Goal: Task Accomplishment & Management: Use online tool/utility

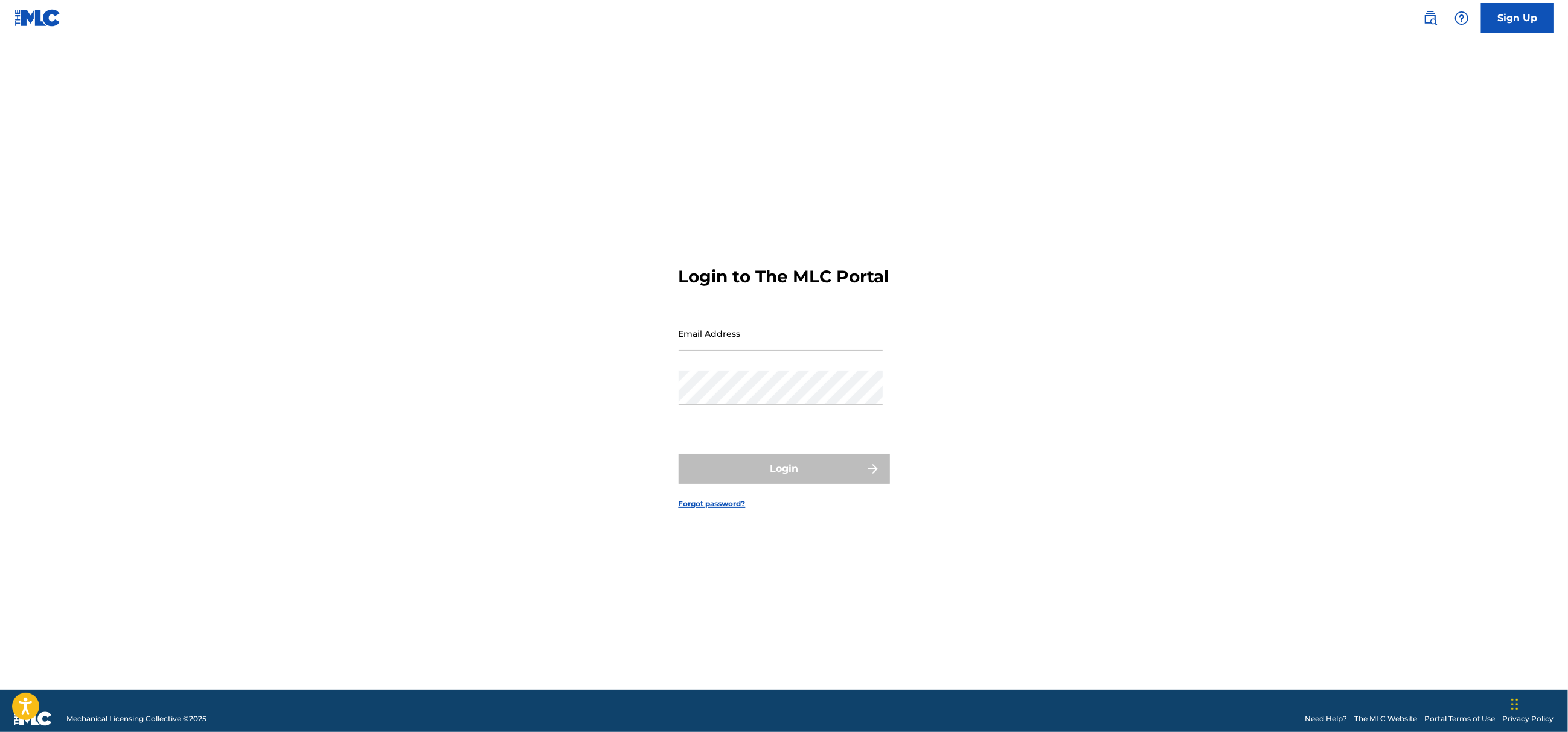
click at [742, 344] on input "Email Address" at bounding box center [781, 334] width 204 height 35
click at [0, 731] on nordpass-autofill-portal at bounding box center [0, 732] width 0 height 0
type input "[EMAIL_ADDRESS][DOMAIN_NAME]"
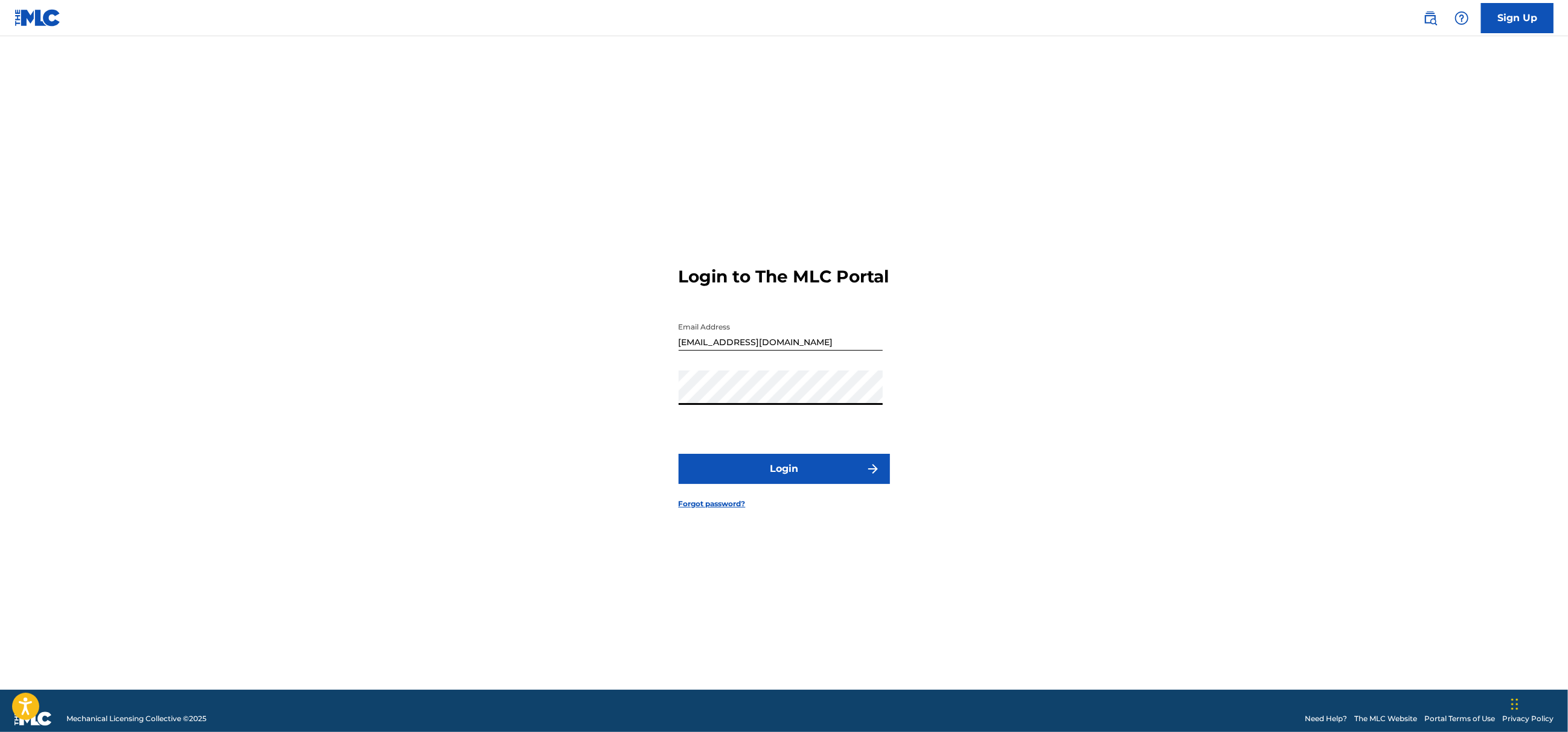
click at [774, 484] on button "Login" at bounding box center [784, 469] width 211 height 30
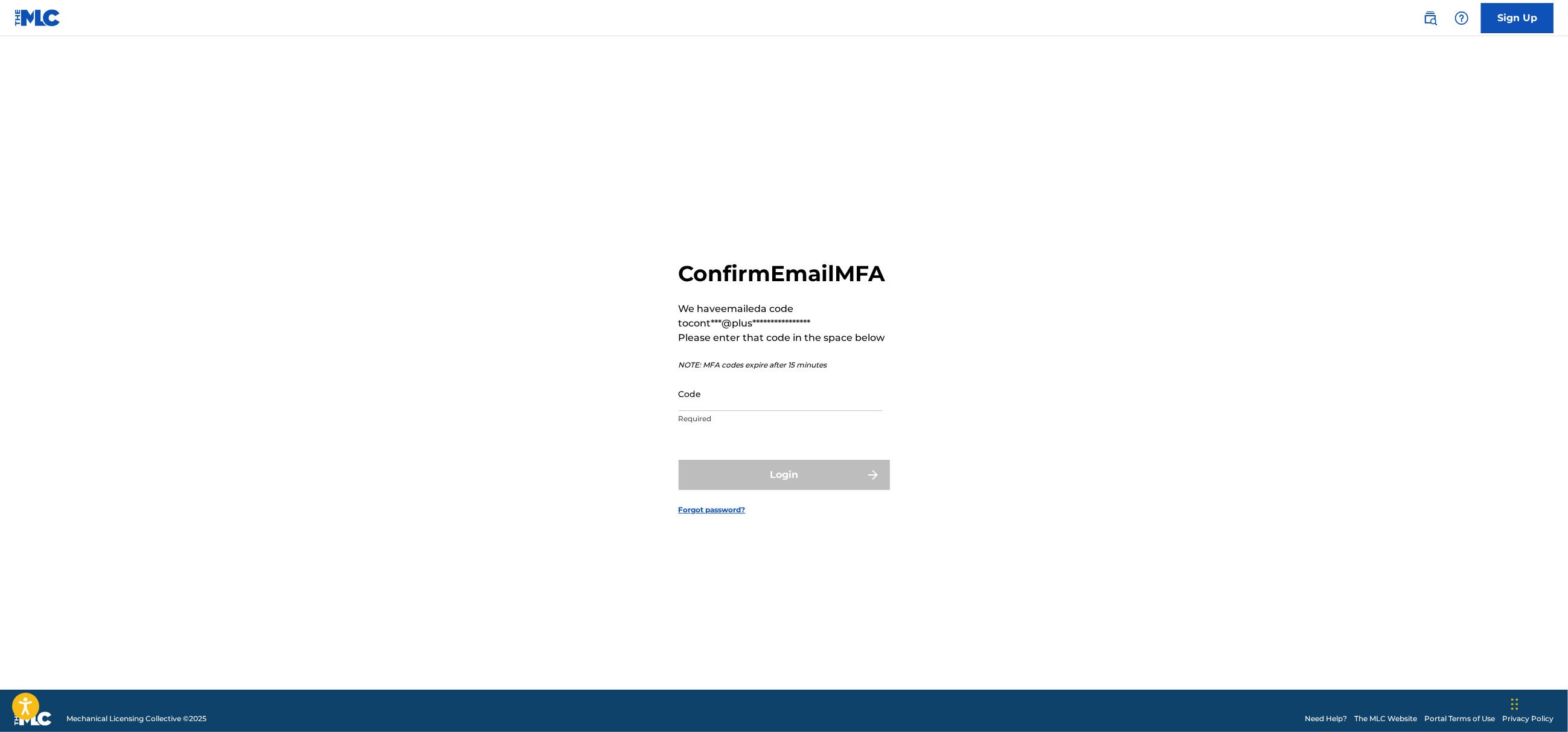
drag, startPoint x: 732, startPoint y: 421, endPoint x: 735, endPoint y: 428, distance: 7.6
click at [732, 411] on input "Code" at bounding box center [781, 394] width 204 height 35
paste input "800545"
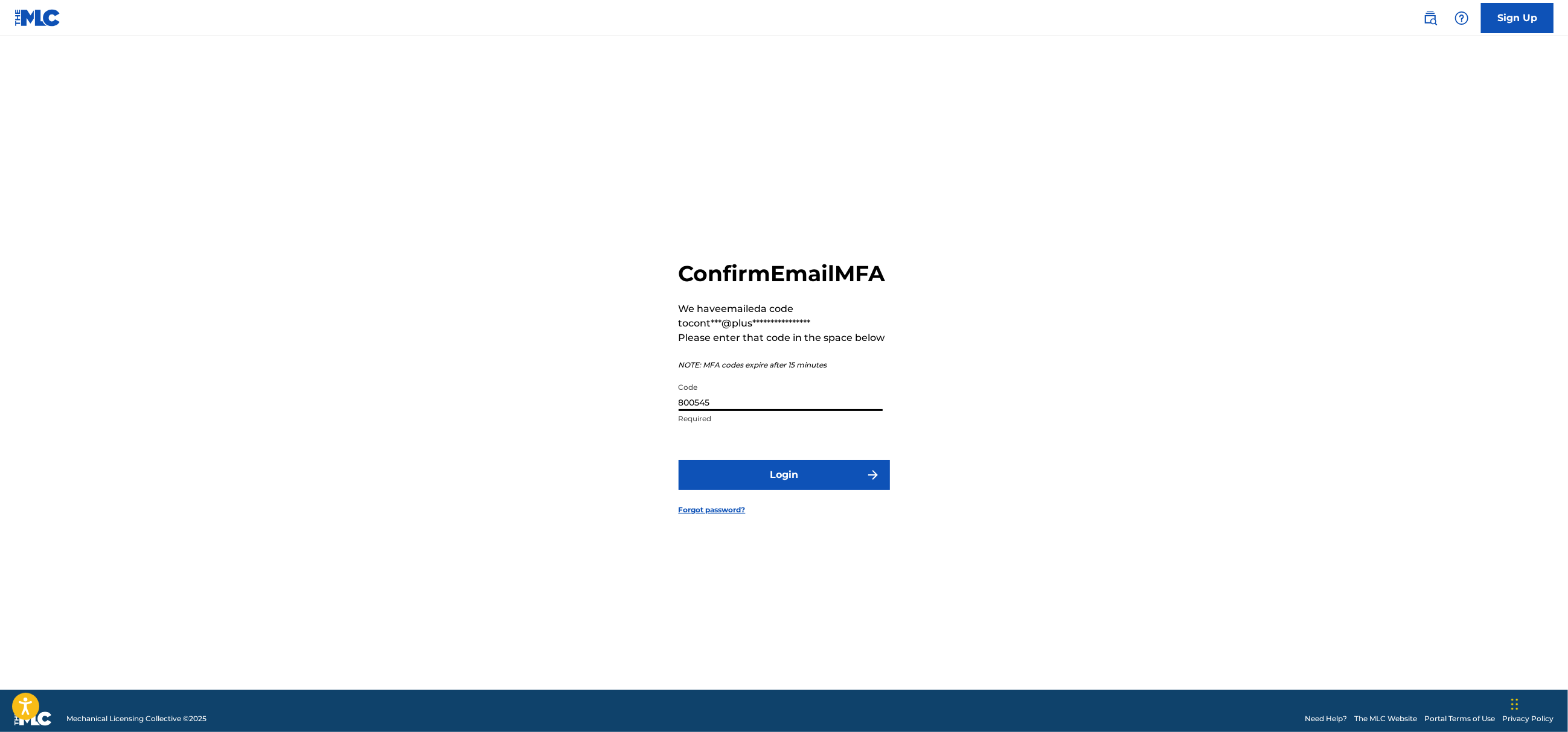
type input "800545"
click at [766, 479] on button "Login" at bounding box center [784, 475] width 211 height 30
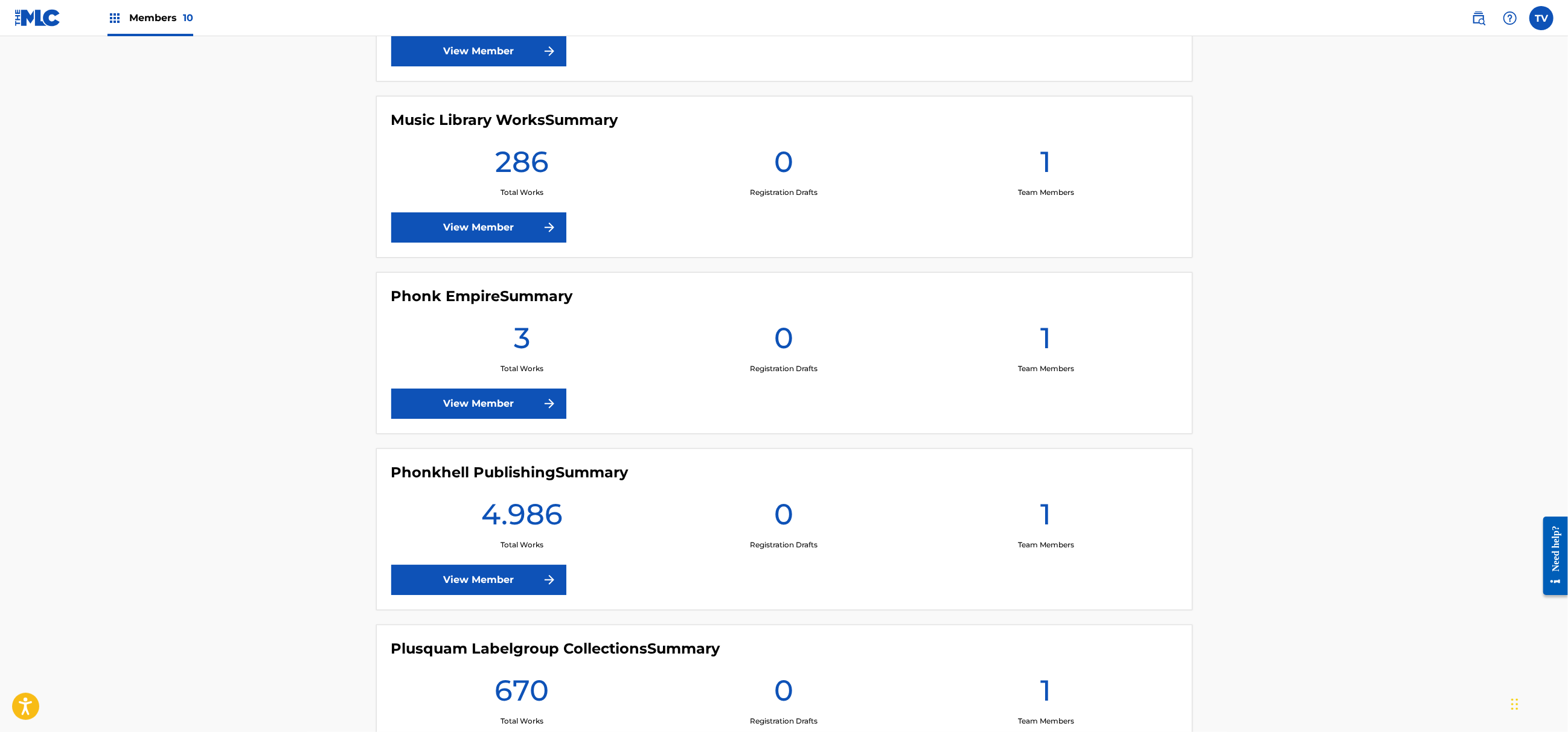
scroll to position [885, 0]
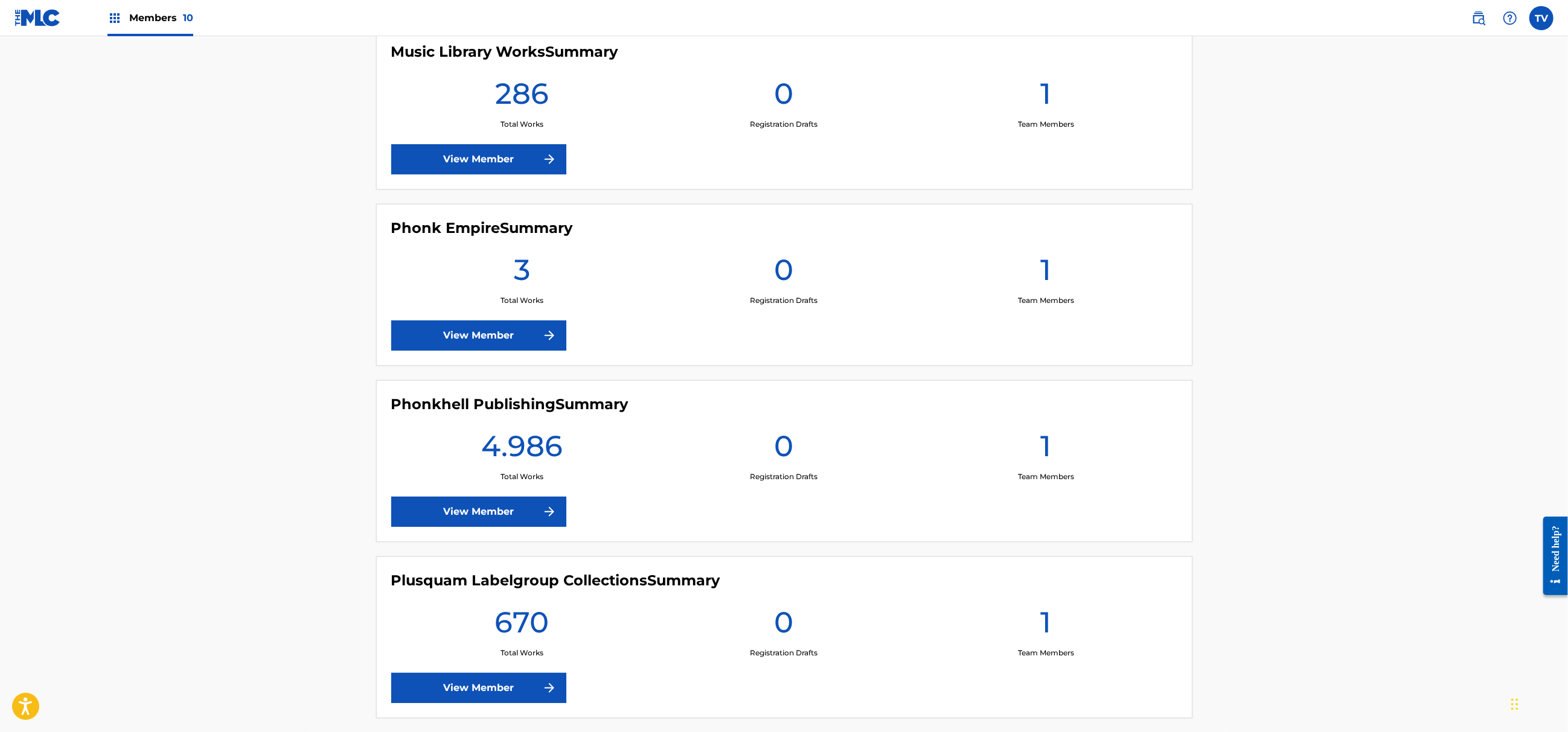
click at [494, 513] on link "View Member" at bounding box center [478, 512] width 175 height 30
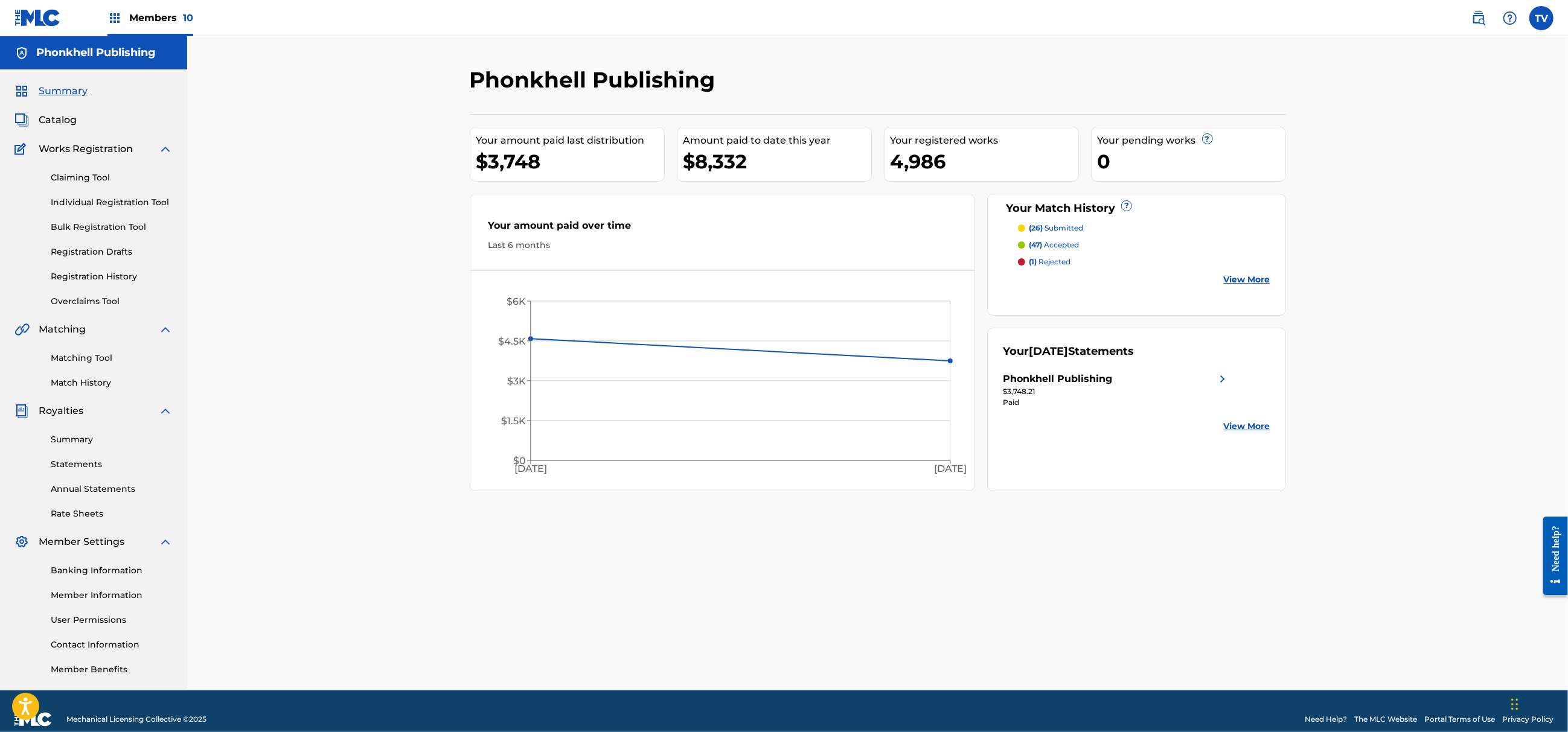
click at [90, 358] on link "Matching Tool" at bounding box center [111, 358] width 122 height 13
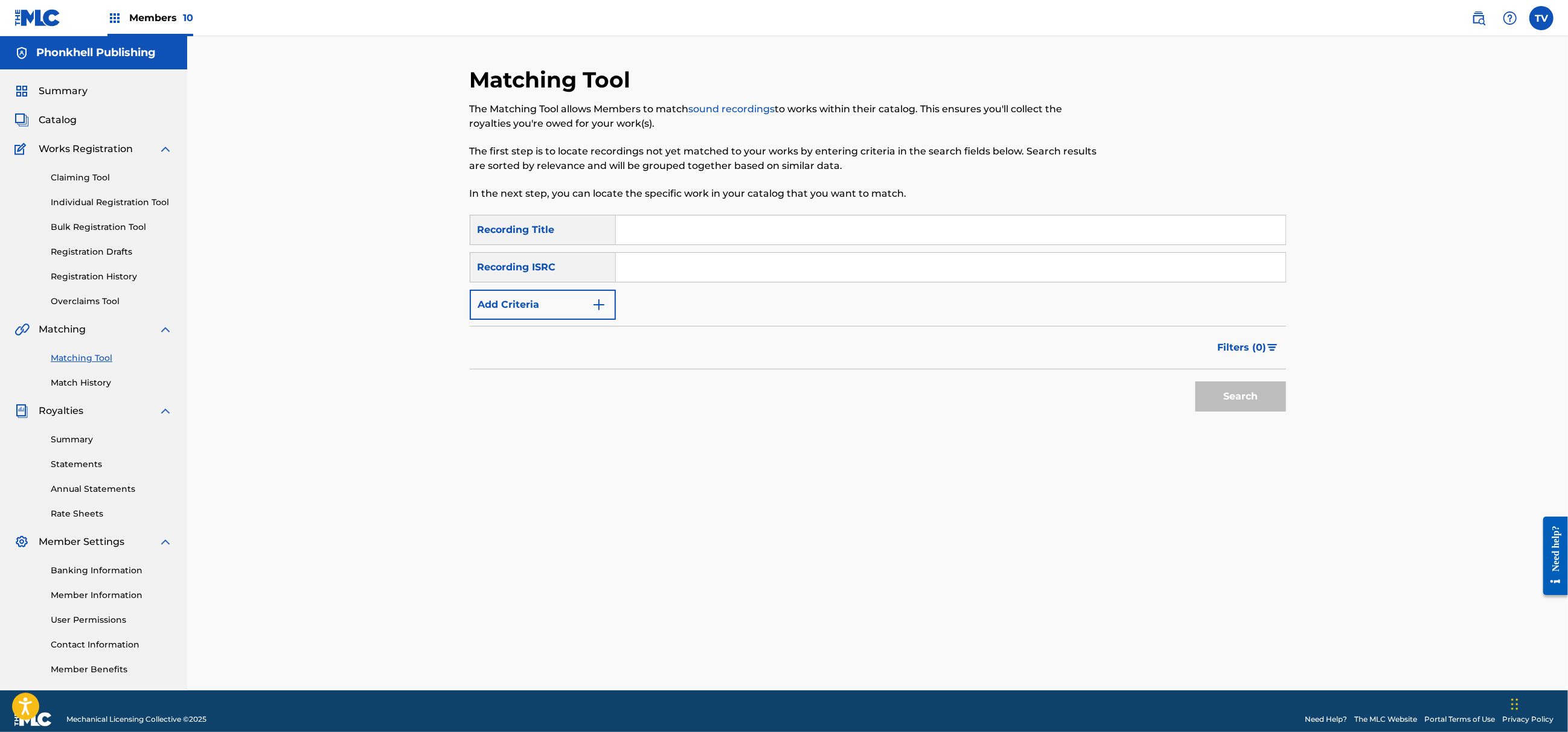
click at [640, 271] on input "Search Form" at bounding box center [951, 267] width 670 height 29
paste input "QZDA62334363"
type input "QZDA62334363"
click at [1196, 381] on button "Search" at bounding box center [1241, 396] width 90 height 30
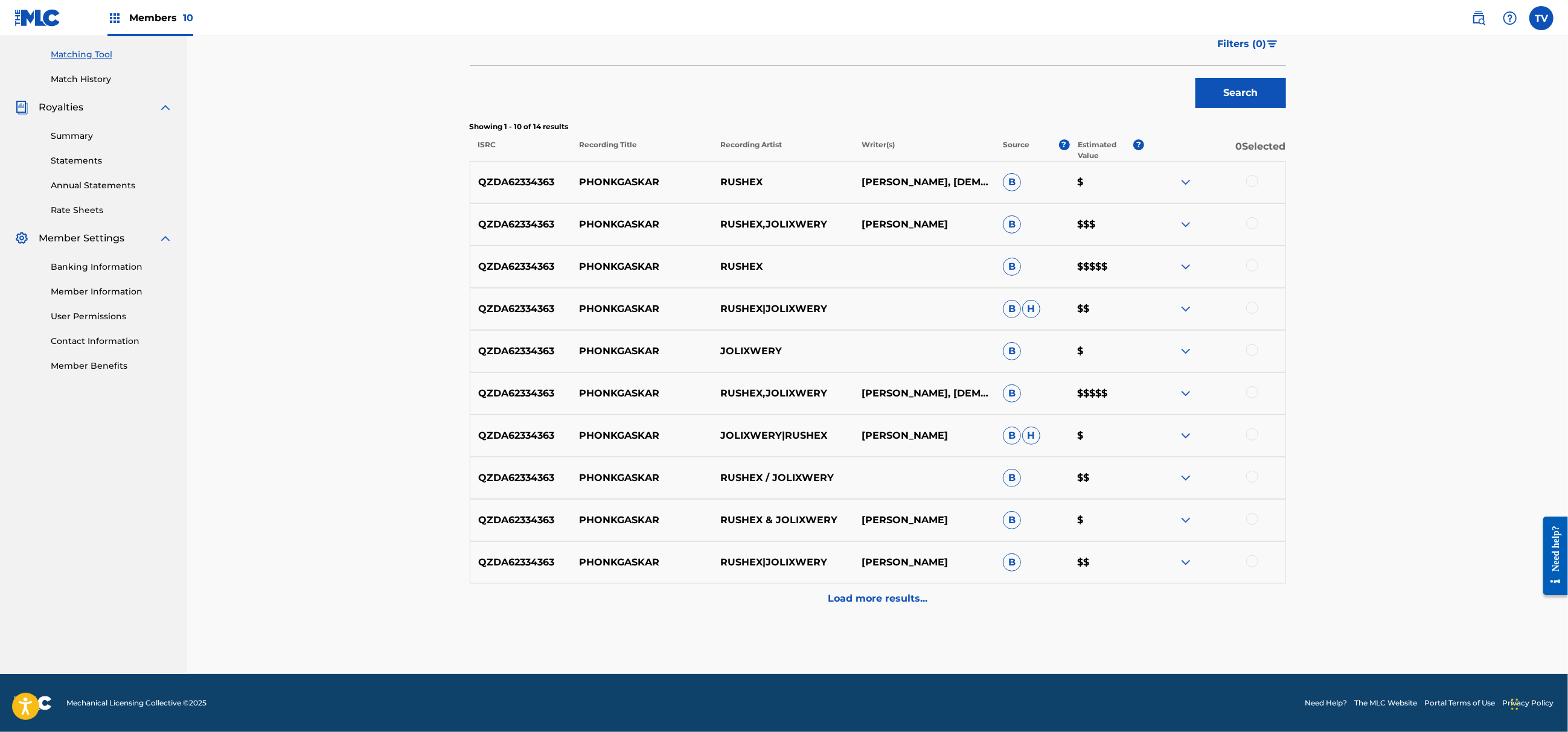
drag, startPoint x: 908, startPoint y: 599, endPoint x: 935, endPoint y: 599, distance: 27.0
click at [908, 597] on p "Load more results..." at bounding box center [878, 598] width 99 height 14
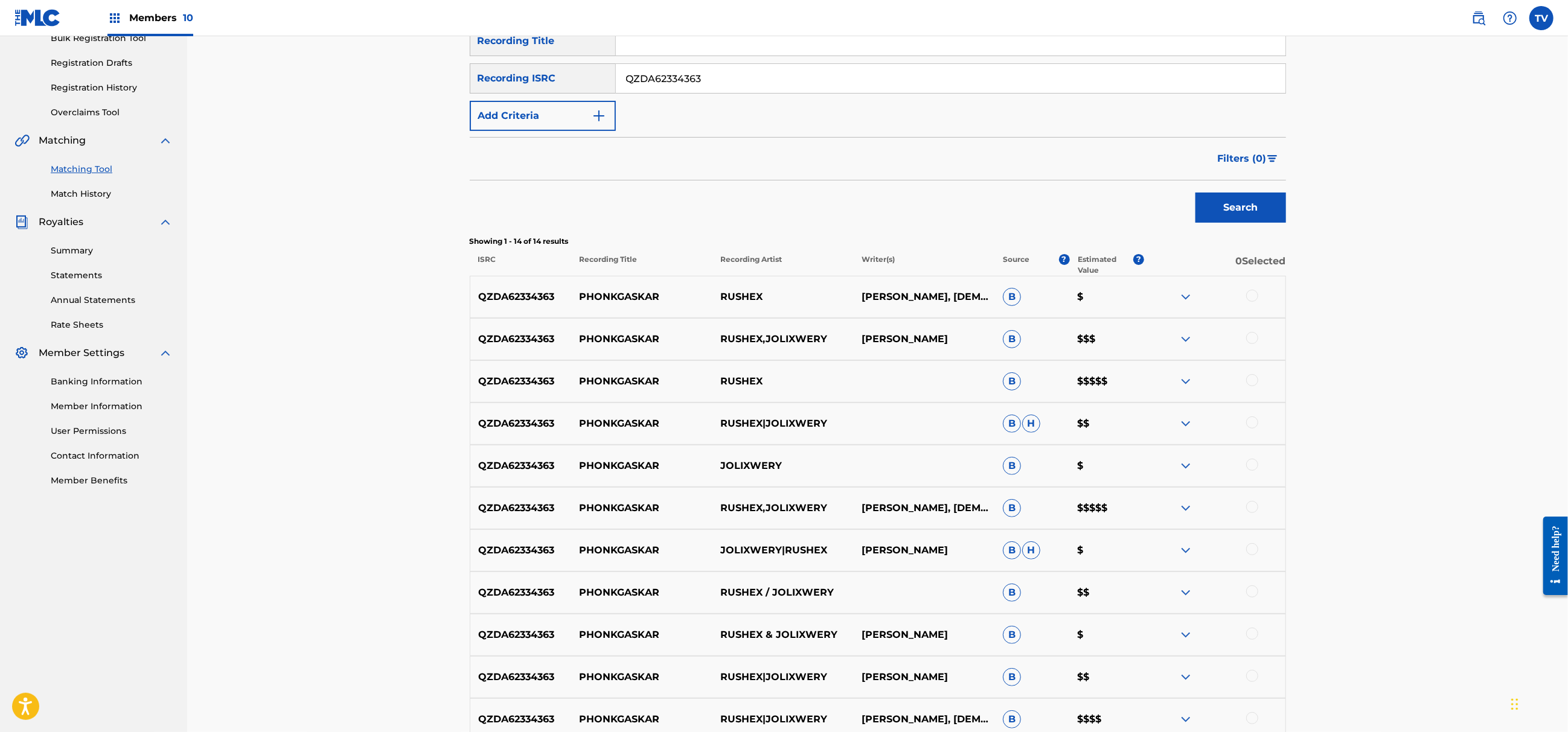
scroll to position [201, 0]
